Goal: Use online tool/utility

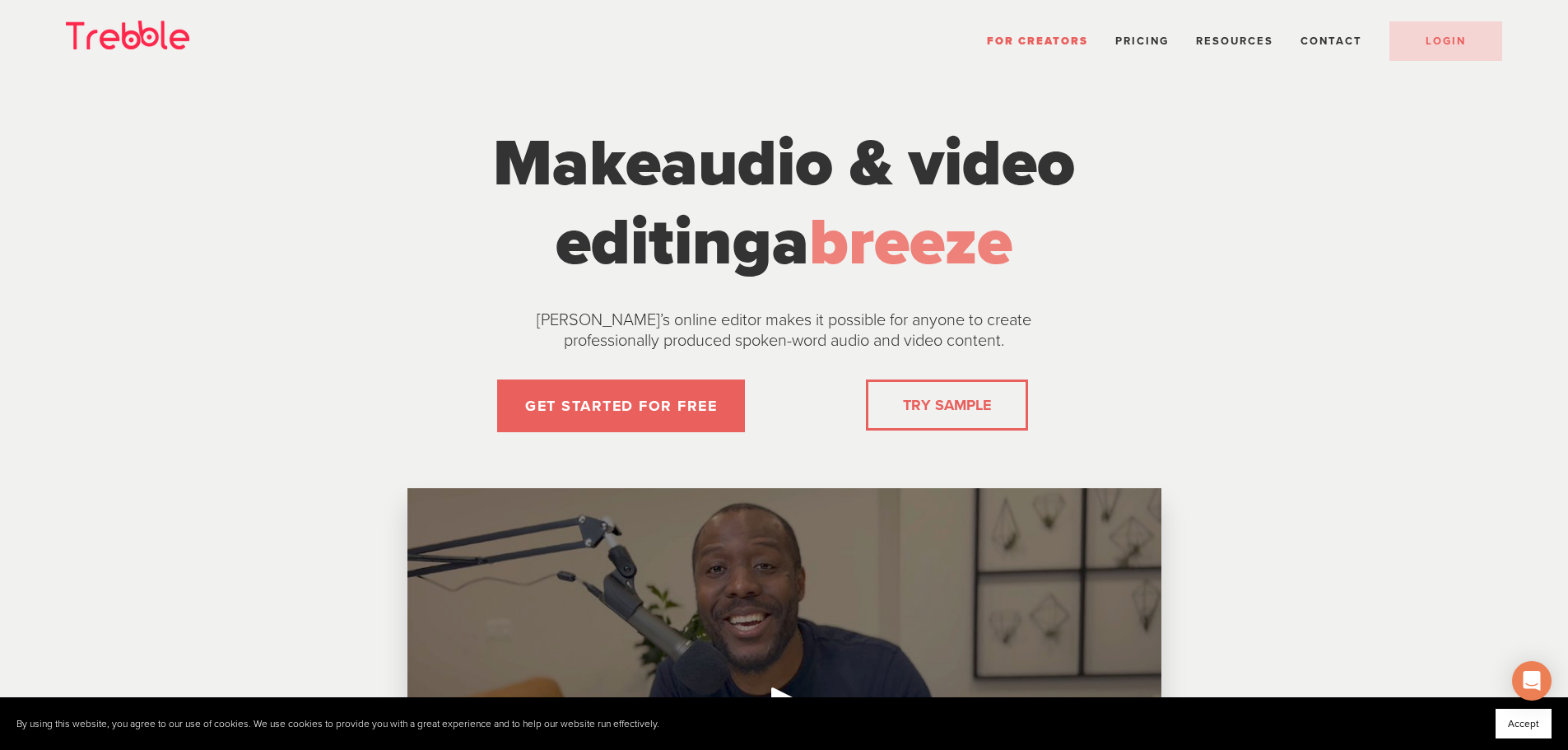
click at [910, 399] on link "TRY SAMPLE" at bounding box center [947, 405] width 101 height 33
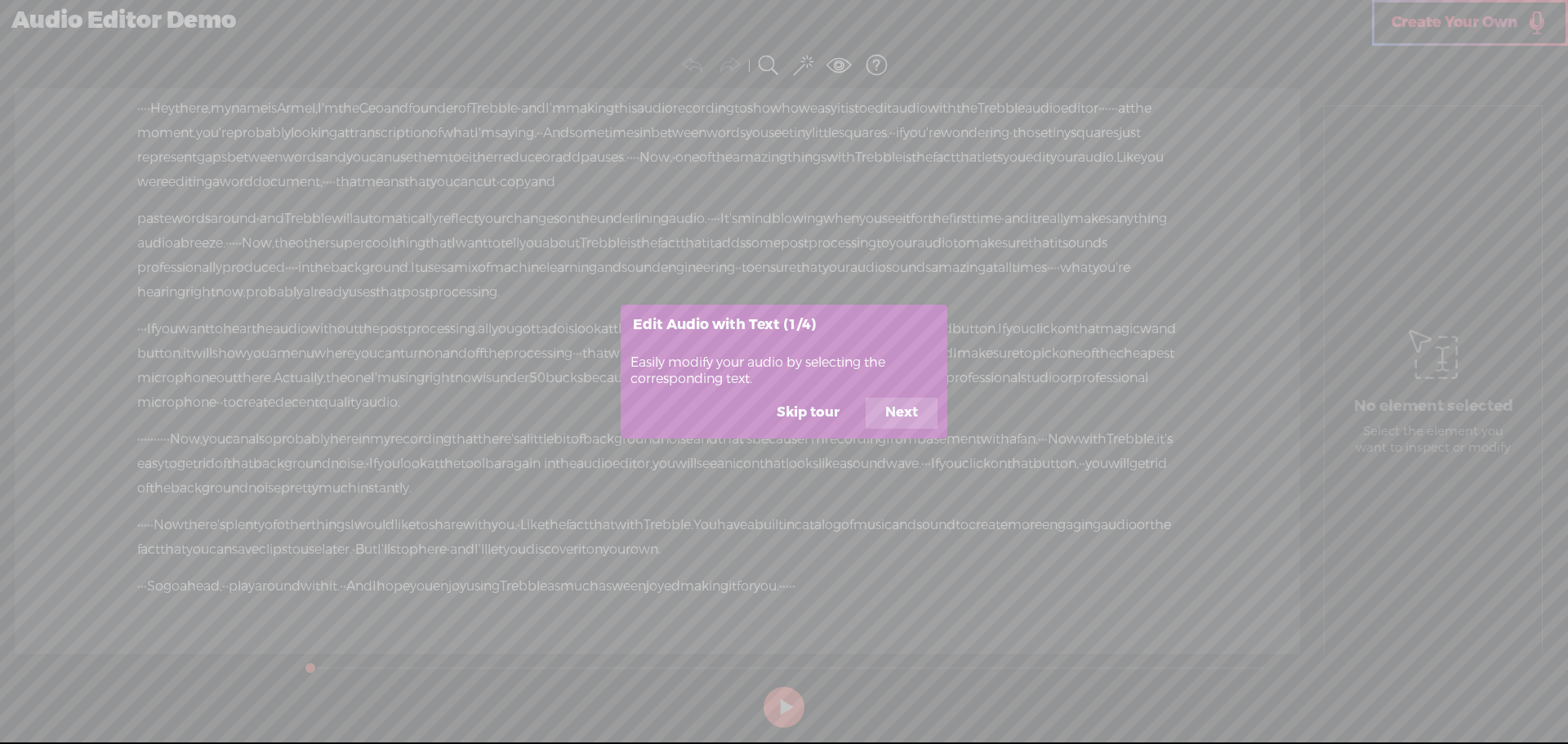
click at [822, 410] on button "Skip tour" at bounding box center [808, 413] width 102 height 31
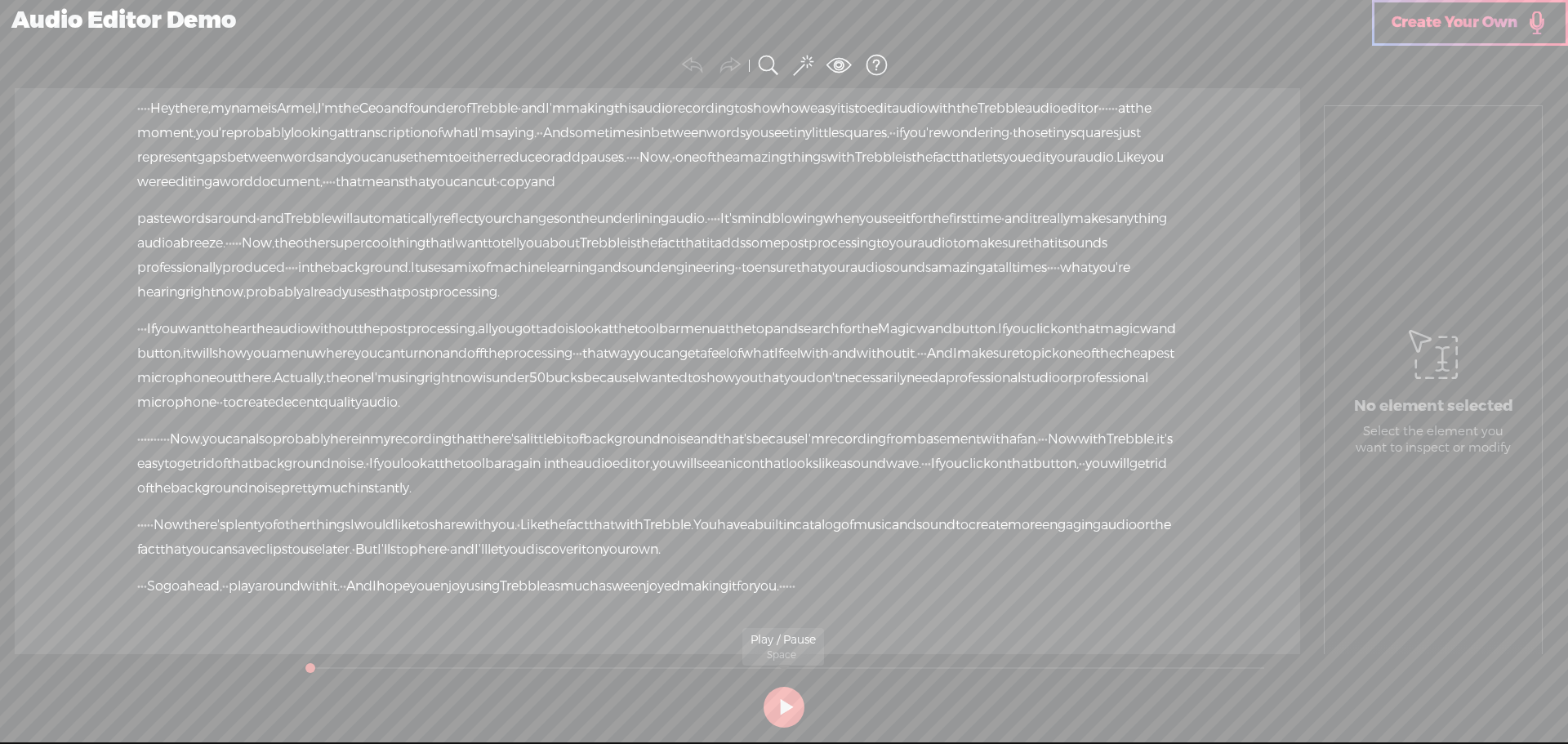
click at [783, 708] on button at bounding box center [784, 706] width 41 height 41
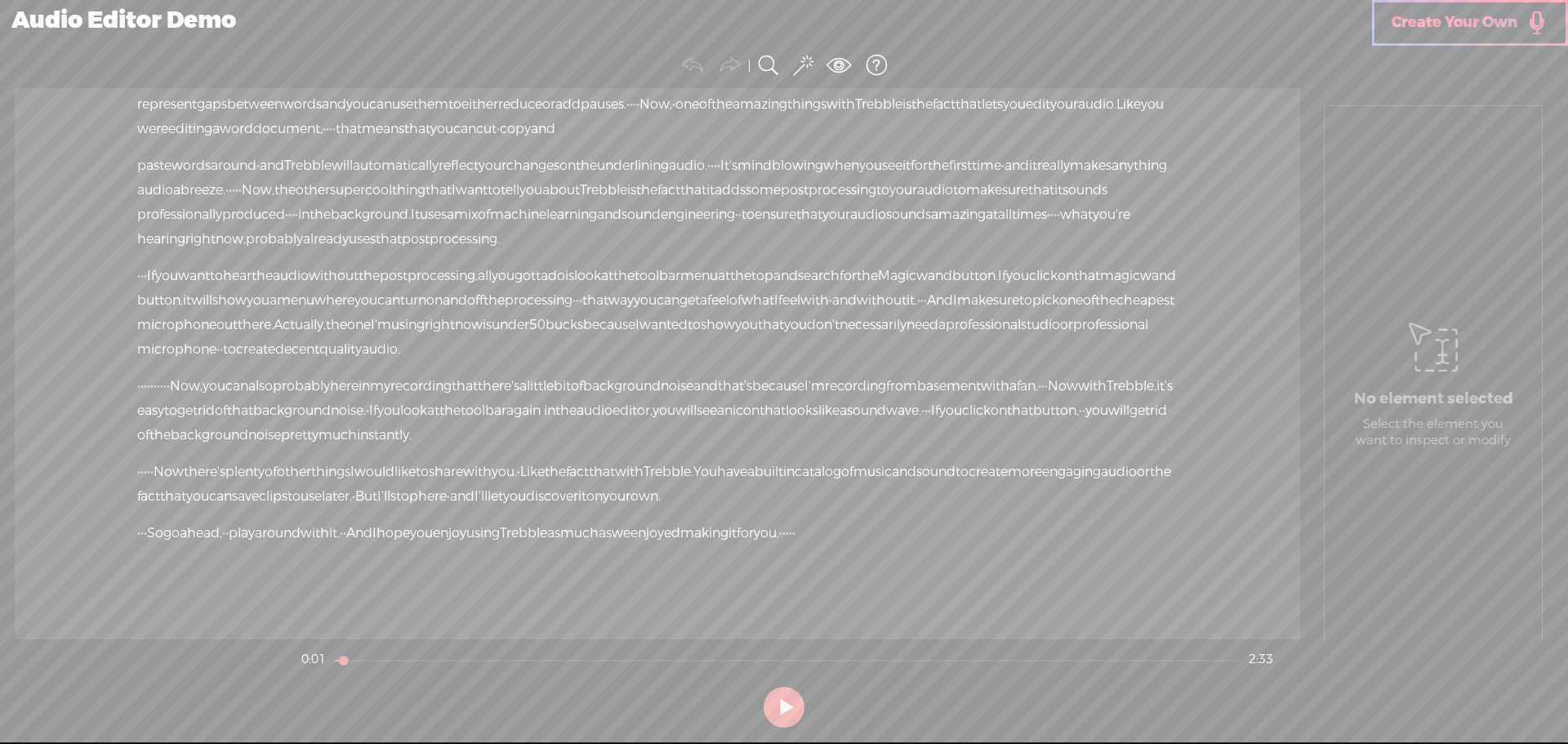
click at [664, 588] on div "Unknown · · · · Hey there, · my name is Armel, · I'm the Ceo and founder of · T…" at bounding box center [657, 363] width 1285 height 551
click at [1412, 316] on icon at bounding box center [1433, 346] width 49 height 83
click at [1440, 339] on icon at bounding box center [1433, 346] width 49 height 83
drag, startPoint x: 749, startPoint y: 188, endPoint x: 951, endPoint y: 313, distance: 237.5
click at [951, 312] on div "Unknown · · · · Hey there, · my name is Armel, · I'm the Ceo and founder of · T…" at bounding box center [657, 363] width 1285 height 551
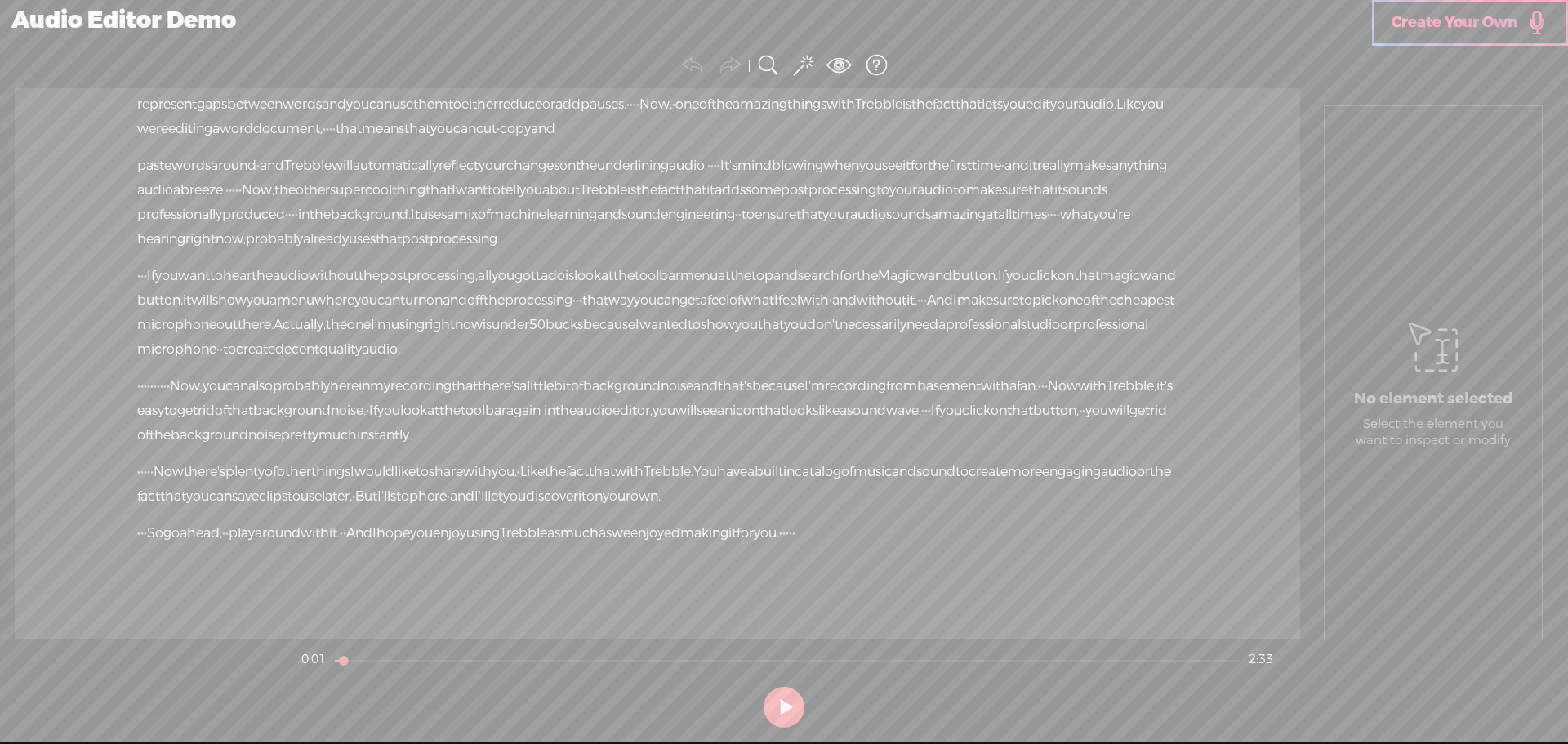
click at [1021, 313] on span "studio" at bounding box center [1040, 324] width 40 height 24
click at [1262, 311] on div "Unknown · · · · Hey there, · my name is Armel, · I'm the Ceo and founder of · T…" at bounding box center [657, 363] width 1285 height 551
click at [1219, 322] on div "Unknown · · · · Hey there, · my name is Armel, · I'm the Ceo and founder of · T…" at bounding box center [657, 363] width 1285 height 551
